Goal: Obtain resource: Download file/media

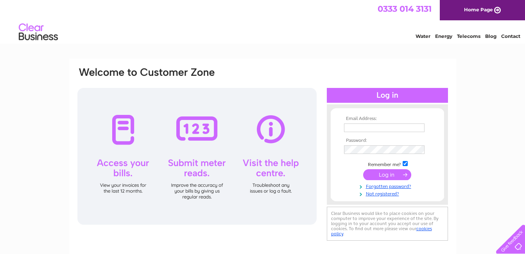
type input "derllys@hotmail.com"
click at [380, 171] on input "submit" at bounding box center [387, 174] width 48 height 11
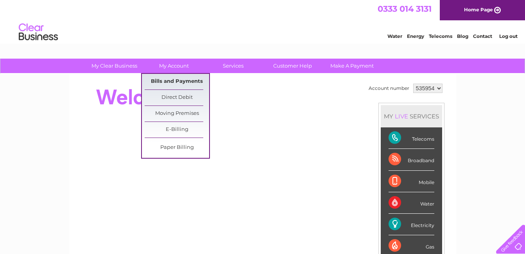
click at [185, 79] on link "Bills and Payments" at bounding box center [177, 82] width 65 height 16
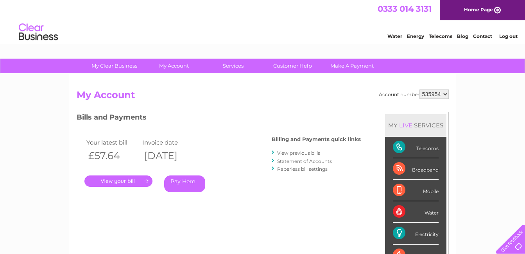
click at [314, 153] on link "View previous bills" at bounding box center [298, 153] width 43 height 6
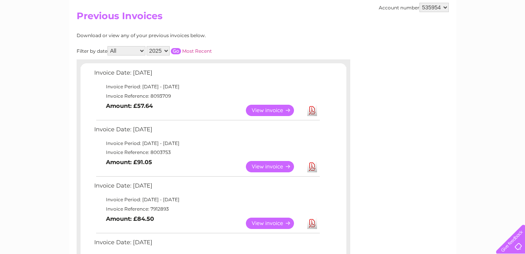
scroll to position [80, 0]
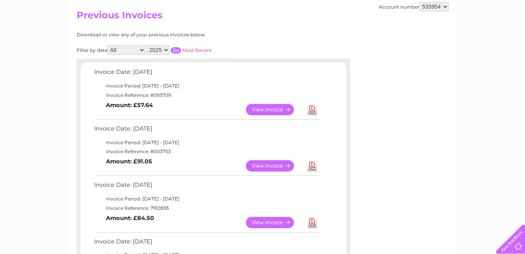
click at [315, 223] on link "Download" at bounding box center [312, 222] width 10 height 11
click at [311, 165] on link "Download" at bounding box center [312, 165] width 10 height 11
click at [311, 112] on link "Download" at bounding box center [312, 109] width 10 height 11
